Goal: Check status: Check status

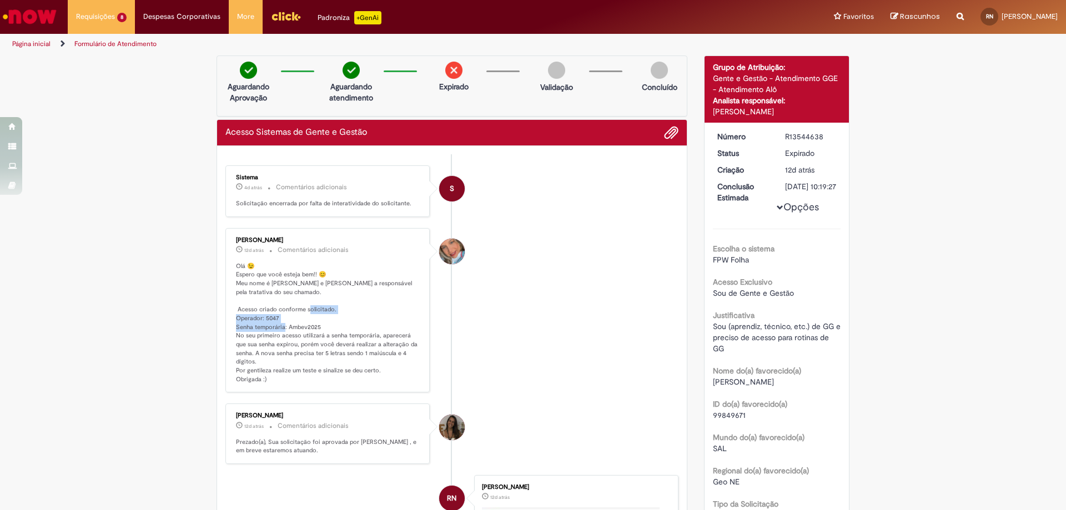
scroll to position [119, 0]
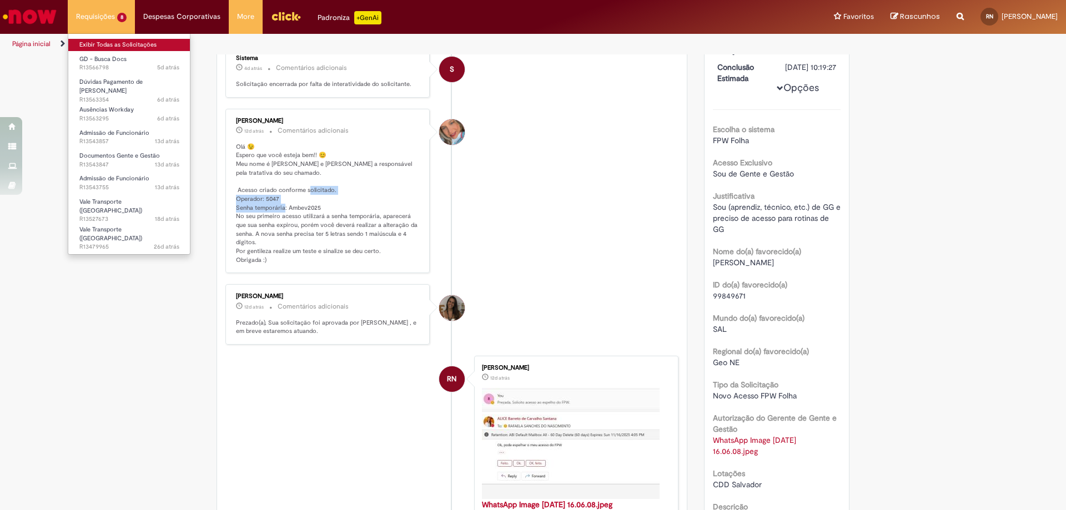
click at [132, 42] on link "Exibir Todas as Solicitações" at bounding box center [129, 45] width 122 height 12
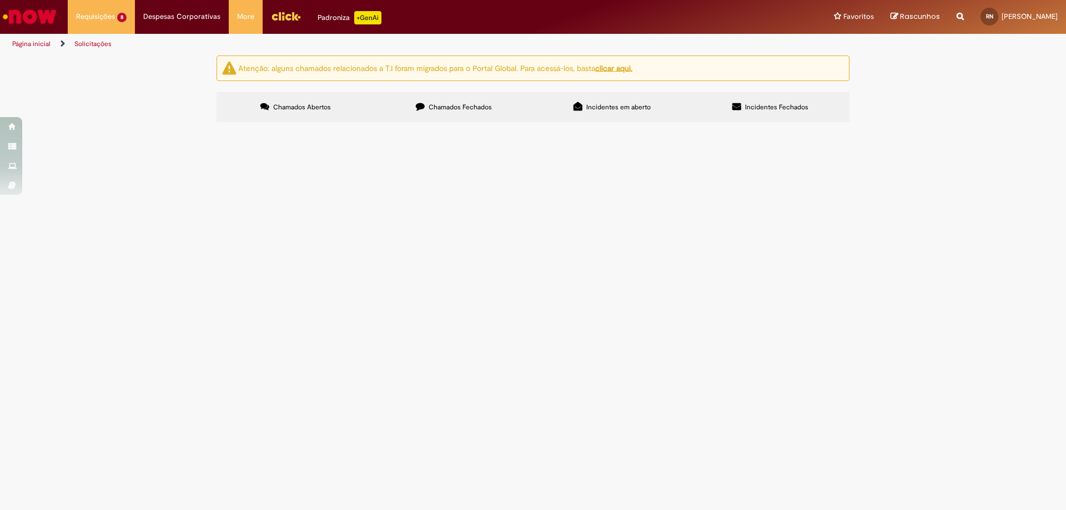
click at [752, 104] on span "Incidentes Fechados" at bounding box center [776, 107] width 63 height 9
click at [635, 112] on label "Incidentes em aberto" at bounding box center [612, 107] width 158 height 30
click at [454, 100] on label "Chamados Fechados" at bounding box center [454, 107] width 158 height 30
click at [0, 0] on div at bounding box center [0, 0] width 0 height 0
click at [328, 107] on span "Chamados Abertos" at bounding box center [302, 107] width 58 height 9
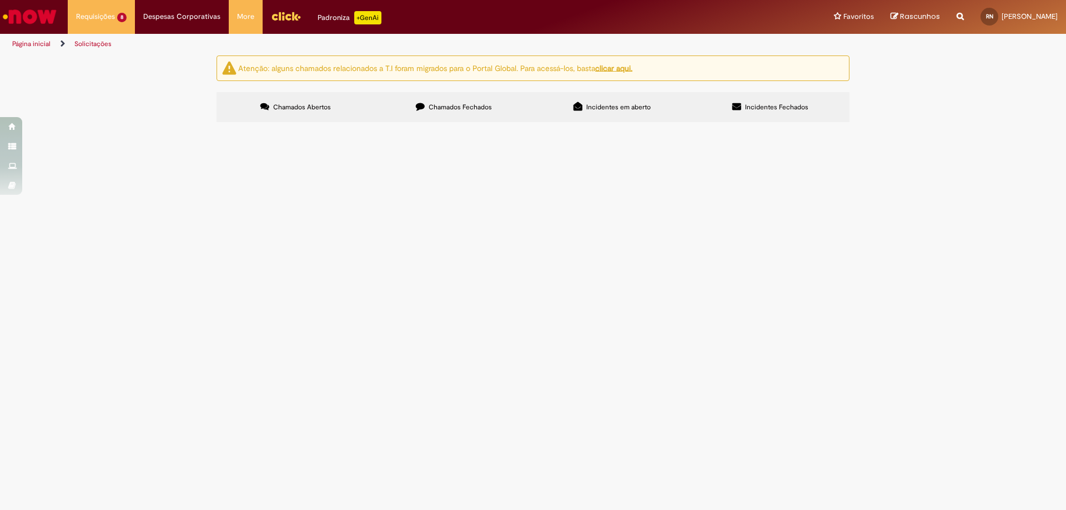
click at [0, 0] on div "Linhas 1 − 8 de 8" at bounding box center [0, 0] width 0 height 0
click at [0, 0] on div at bounding box center [0, 0] width 0 height 0
click at [455, 118] on label "Chamados Fechados" at bounding box center [454, 107] width 158 height 30
click at [576, 104] on icon at bounding box center [578, 106] width 9 height 9
click at [755, 113] on label "Incidentes Fechados" at bounding box center [770, 107] width 158 height 30
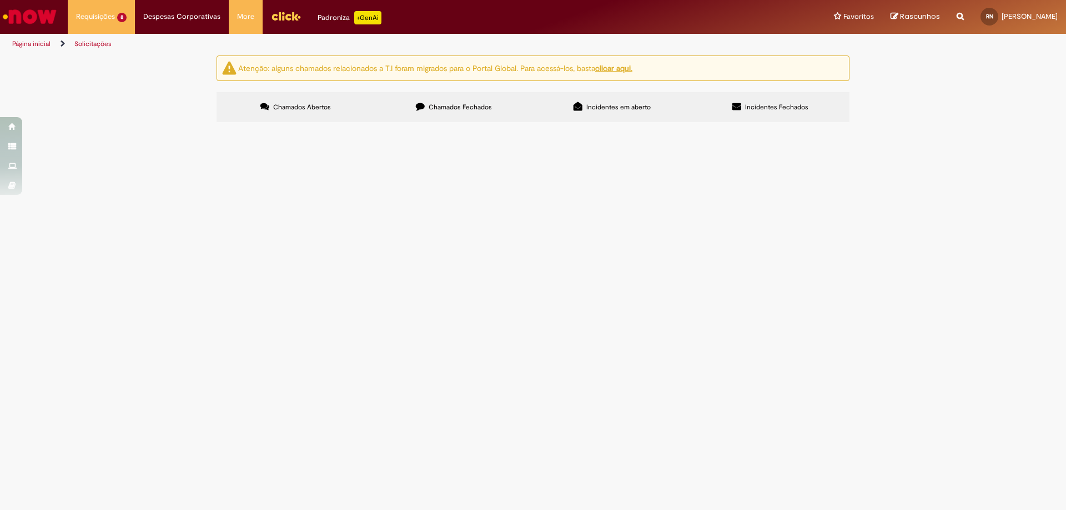
click at [584, 112] on label "Incidentes em aberto" at bounding box center [612, 107] width 158 height 30
click at [696, 109] on label "Incidentes Fechados" at bounding box center [770, 107] width 158 height 30
click at [624, 67] on u "clicar aqui." at bounding box center [613, 68] width 37 height 10
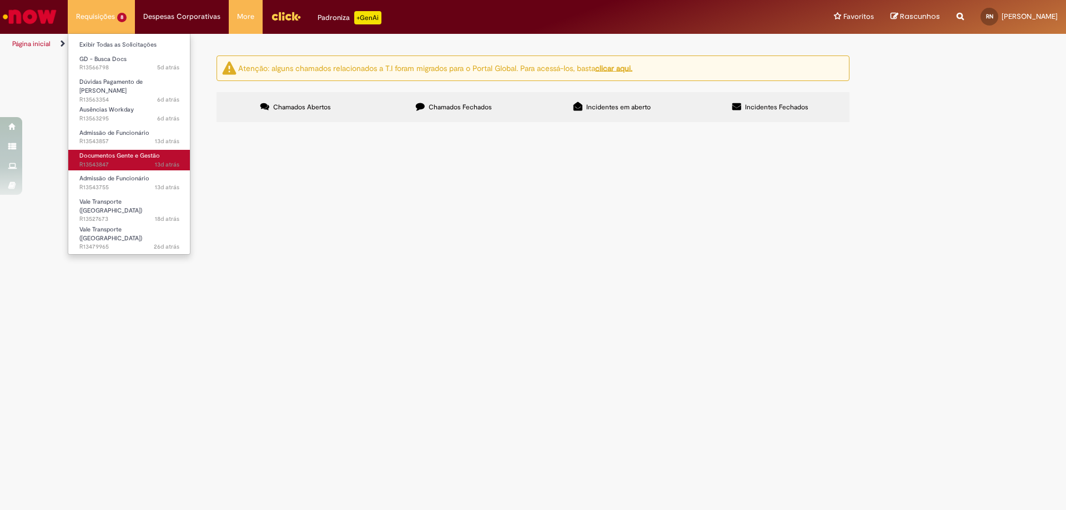
click at [133, 152] on span "Documentos Gente e Gestão" at bounding box center [119, 156] width 81 height 8
click at [106, 152] on span "Documentos Gente e Gestão" at bounding box center [119, 156] width 81 height 8
click at [103, 152] on span "Documentos Gente e Gestão" at bounding box center [119, 156] width 81 height 8
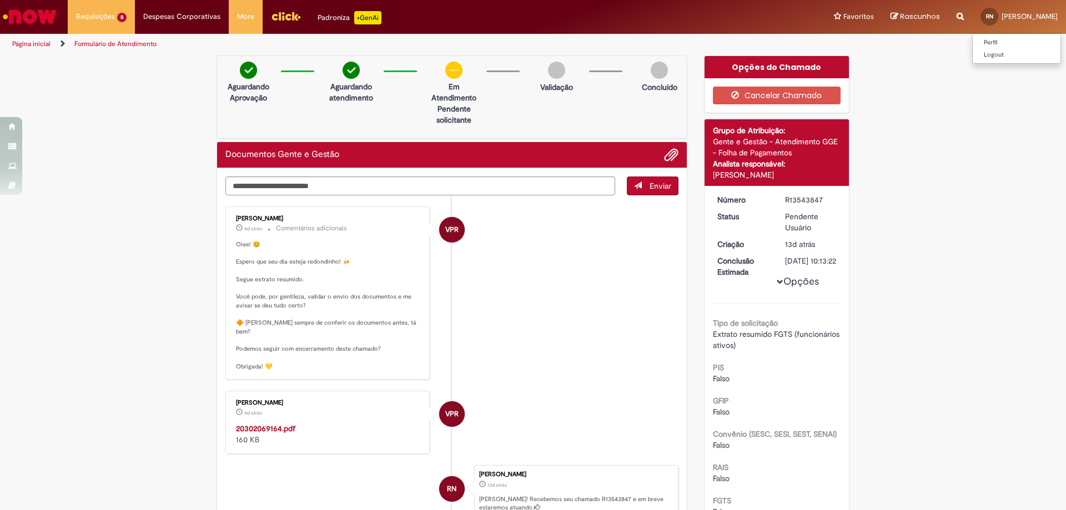
click at [986, 17] on span "RN" at bounding box center [989, 16] width 7 height 7
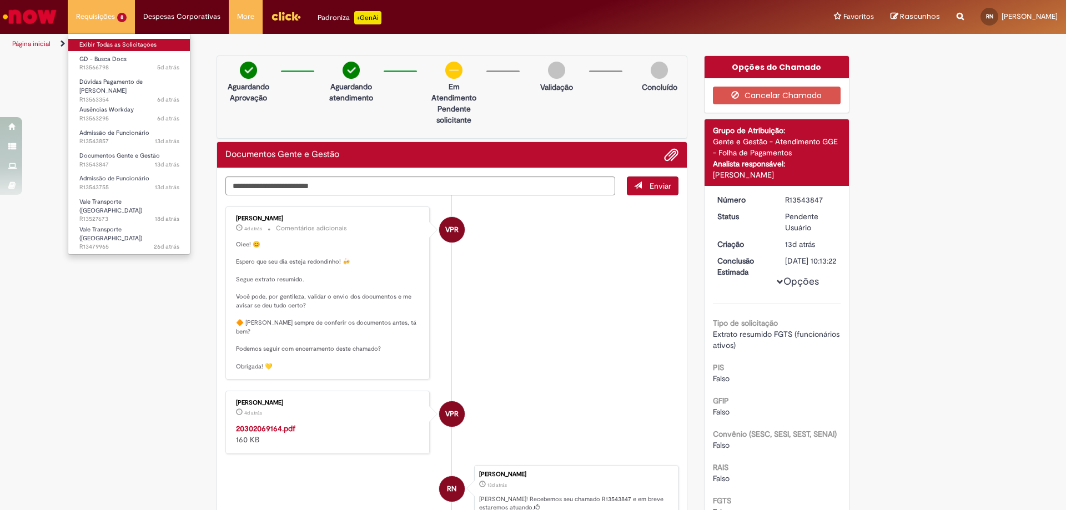
click at [149, 42] on link "Exibir Todas as Solicitações" at bounding box center [129, 45] width 122 height 12
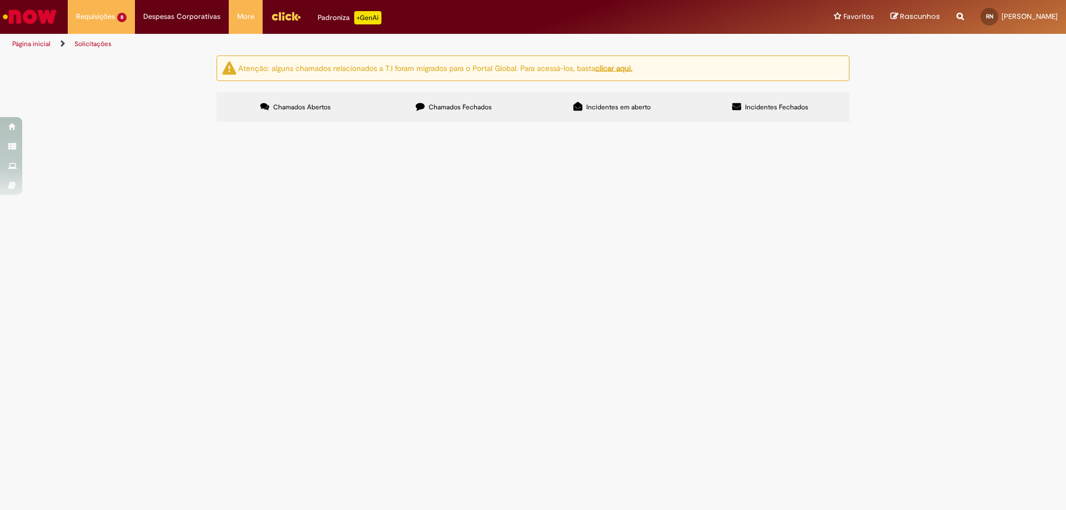
click at [0, 0] on div at bounding box center [0, 0] width 0 height 0
click at [451, 99] on label "Chamados Fechados" at bounding box center [454, 107] width 158 height 30
click at [619, 111] on span "Incidentes em aberto" at bounding box center [618, 107] width 64 height 9
click at [761, 111] on span "Incidentes Fechados" at bounding box center [776, 107] width 63 height 9
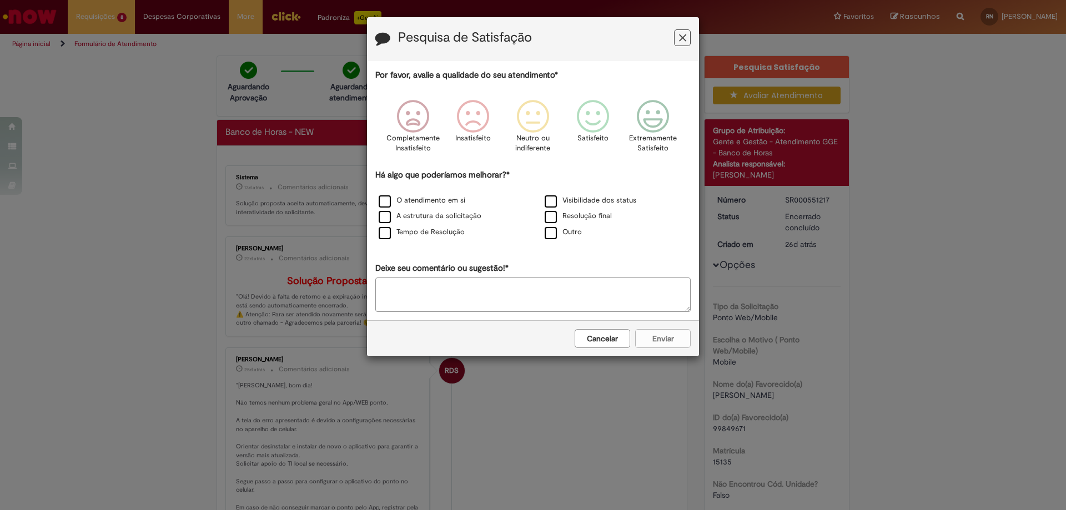
click at [685, 34] on icon "Feedback" at bounding box center [682, 38] width 7 height 12
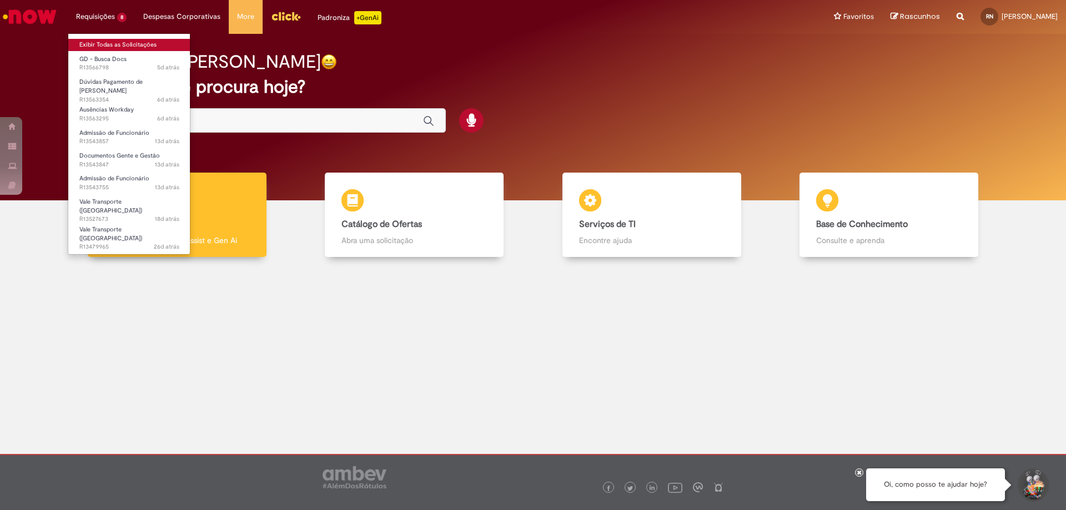
click at [126, 39] on link "Exibir Todas as Solicitações" at bounding box center [129, 45] width 122 height 12
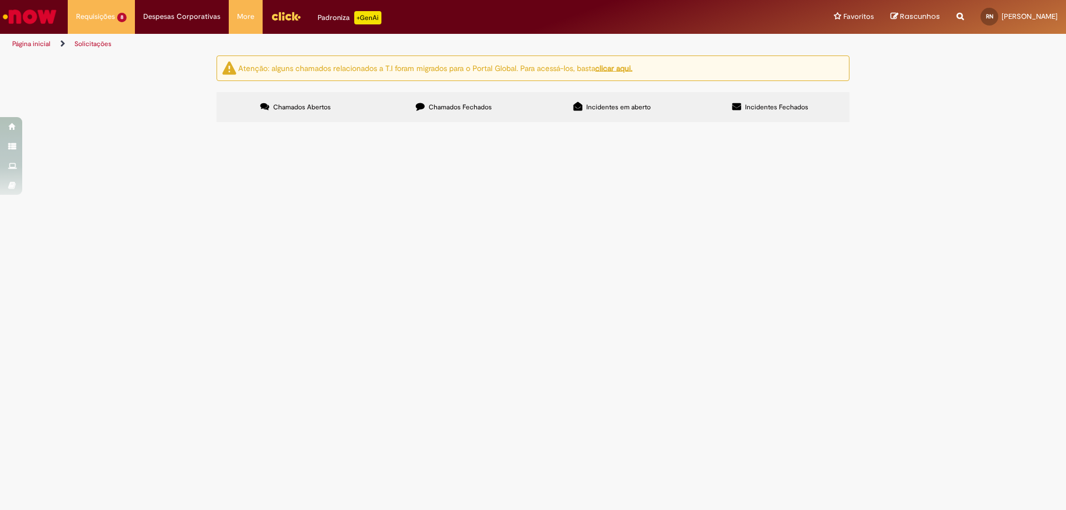
click at [0, 0] on button at bounding box center [0, 0] width 0 height 0
click at [438, 109] on span "Chamados Fechados" at bounding box center [460, 107] width 63 height 9
click at [597, 104] on span "Incidentes em aberto" at bounding box center [618, 107] width 64 height 9
click at [761, 99] on label "Incidentes Fechados" at bounding box center [770, 107] width 158 height 30
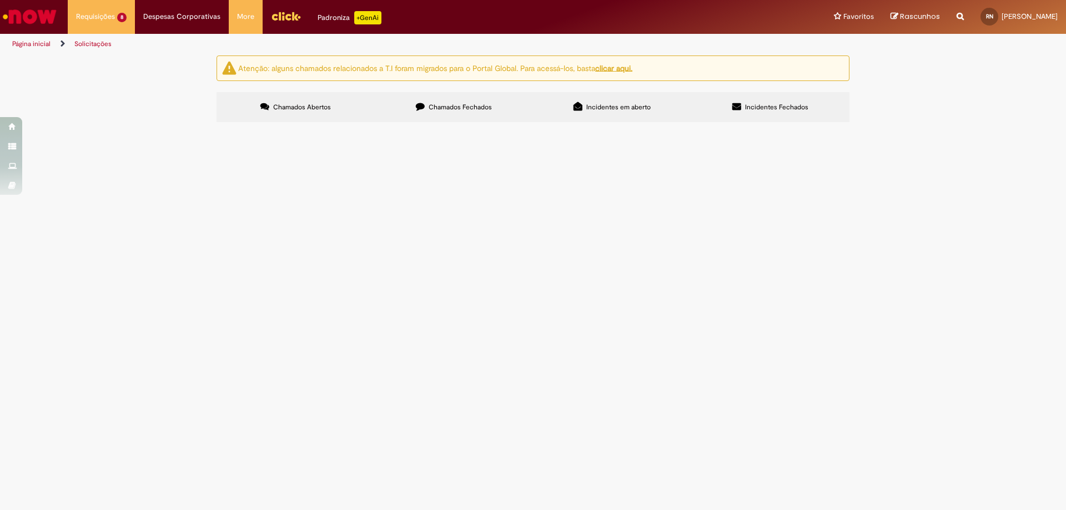
click at [0, 0] on td "Click" at bounding box center [0, 0] width 0 height 0
click at [0, 0] on span "Não consigo editar ou fazer uma marcação" at bounding box center [0, 0] width 0 height 0
